Goal: Transaction & Acquisition: Purchase product/service

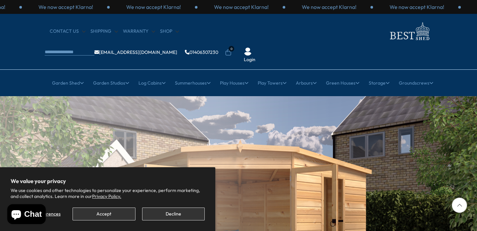
click at [118, 212] on button "Accept" at bounding box center [103, 214] width 63 height 13
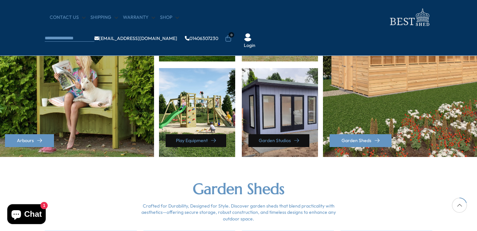
scroll to position [364, 0]
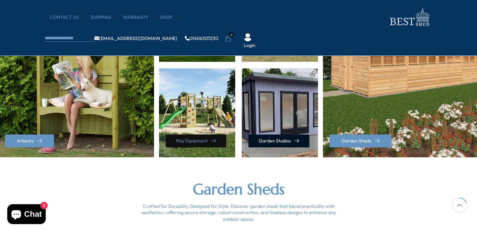
click at [272, 138] on link "Garden Studios" at bounding box center [278, 141] width 61 height 13
click at [284, 138] on link "Garden Studios" at bounding box center [278, 141] width 61 height 13
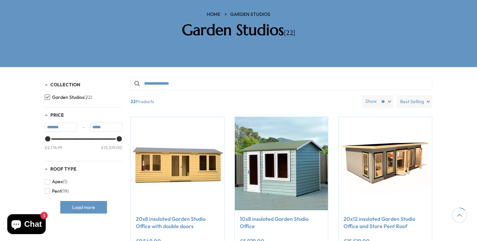
scroll to position [107, 0]
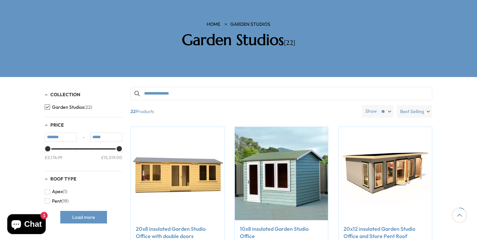
scroll to position [44, 0]
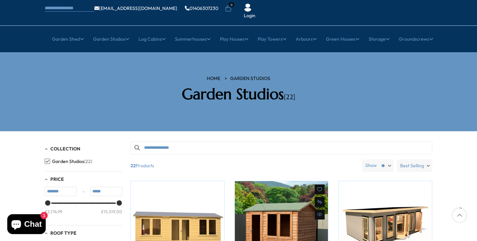
click at [264, 204] on img at bounding box center [281, 227] width 93 height 93
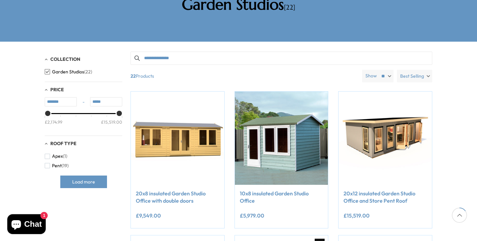
scroll to position [123, 0]
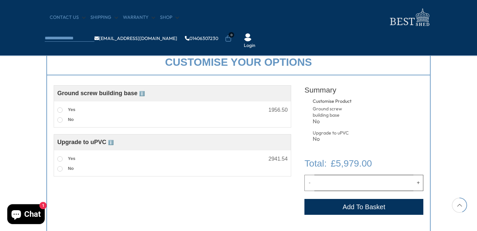
scroll to position [232, 0]
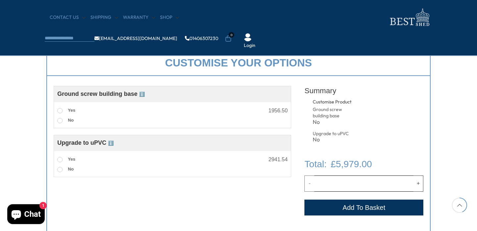
click at [143, 94] on span "ℹ️" at bounding box center [142, 94] width 6 height 5
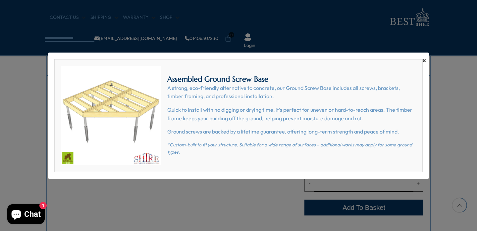
click at [424, 60] on span "×" at bounding box center [424, 60] width 4 height 9
